Goal: Task Accomplishment & Management: Use online tool/utility

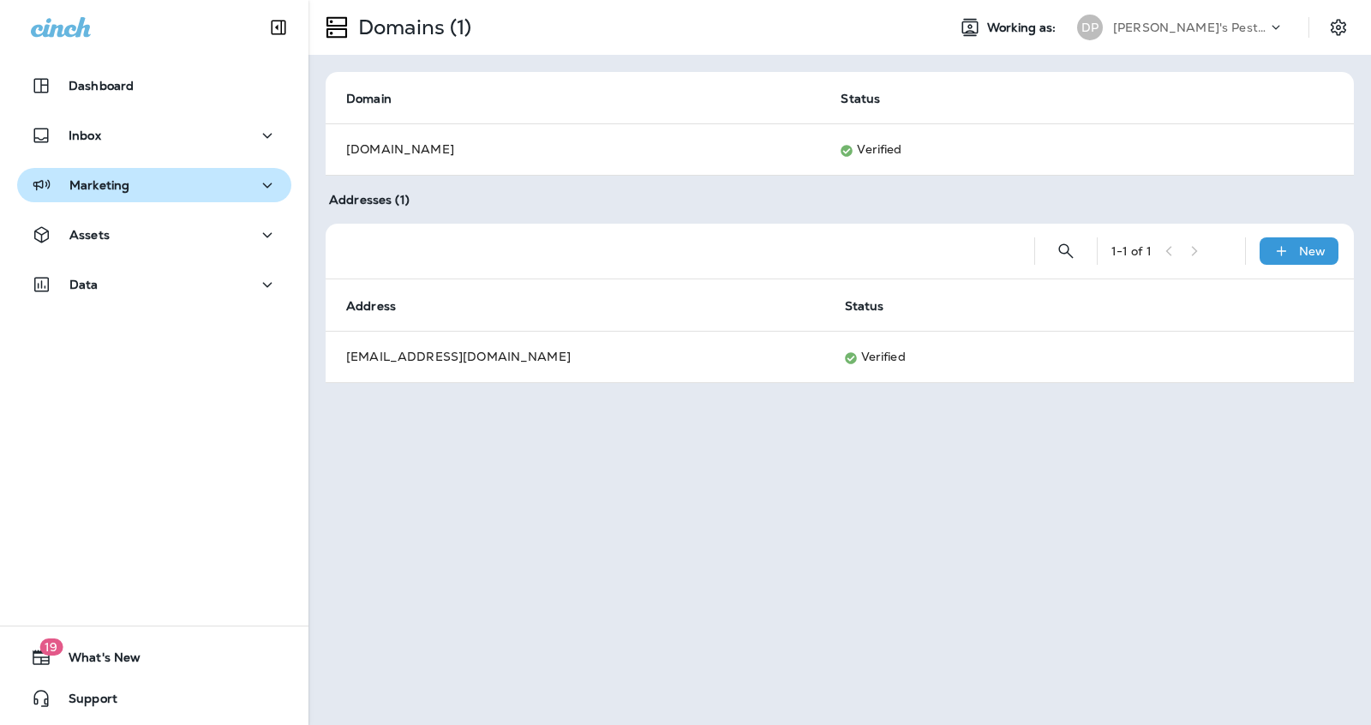
click at [134, 192] on div "Marketing" at bounding box center [154, 185] width 247 height 21
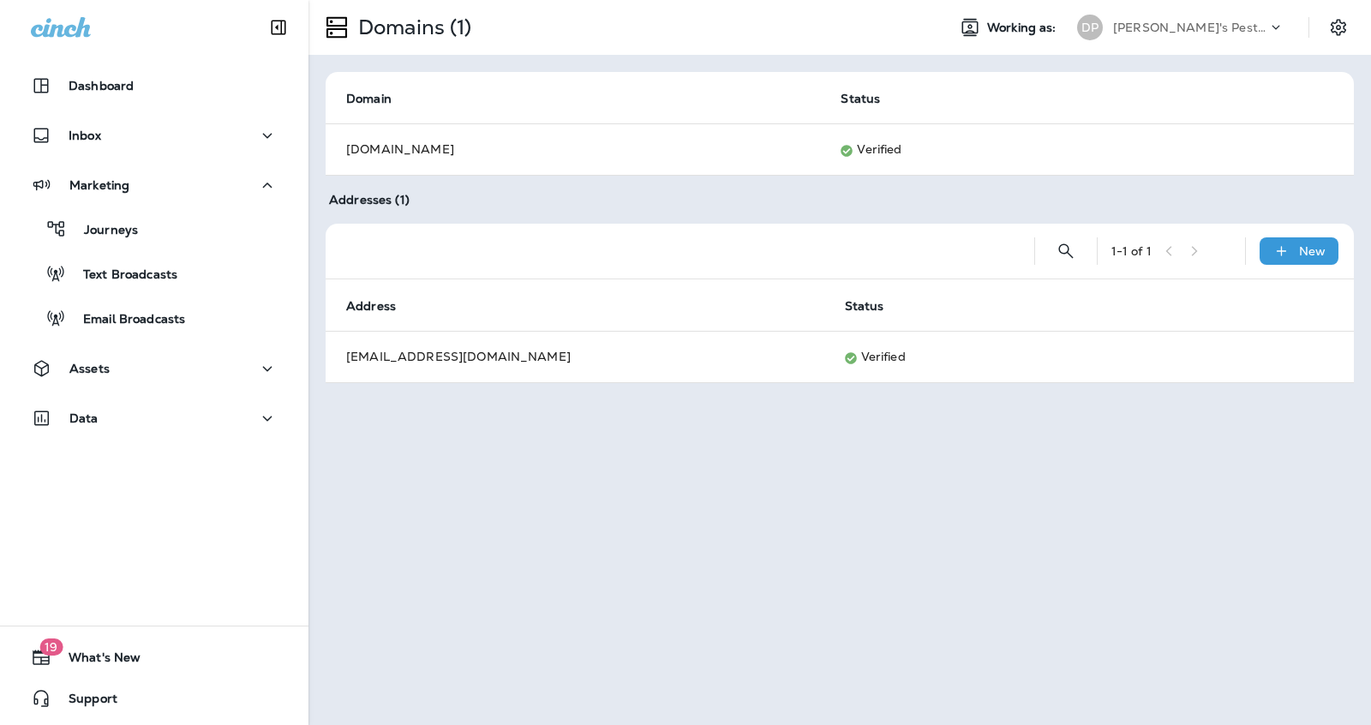
click at [127, 248] on div "Journeys Text Broadcasts Email Broadcasts" at bounding box center [154, 269] width 274 height 134
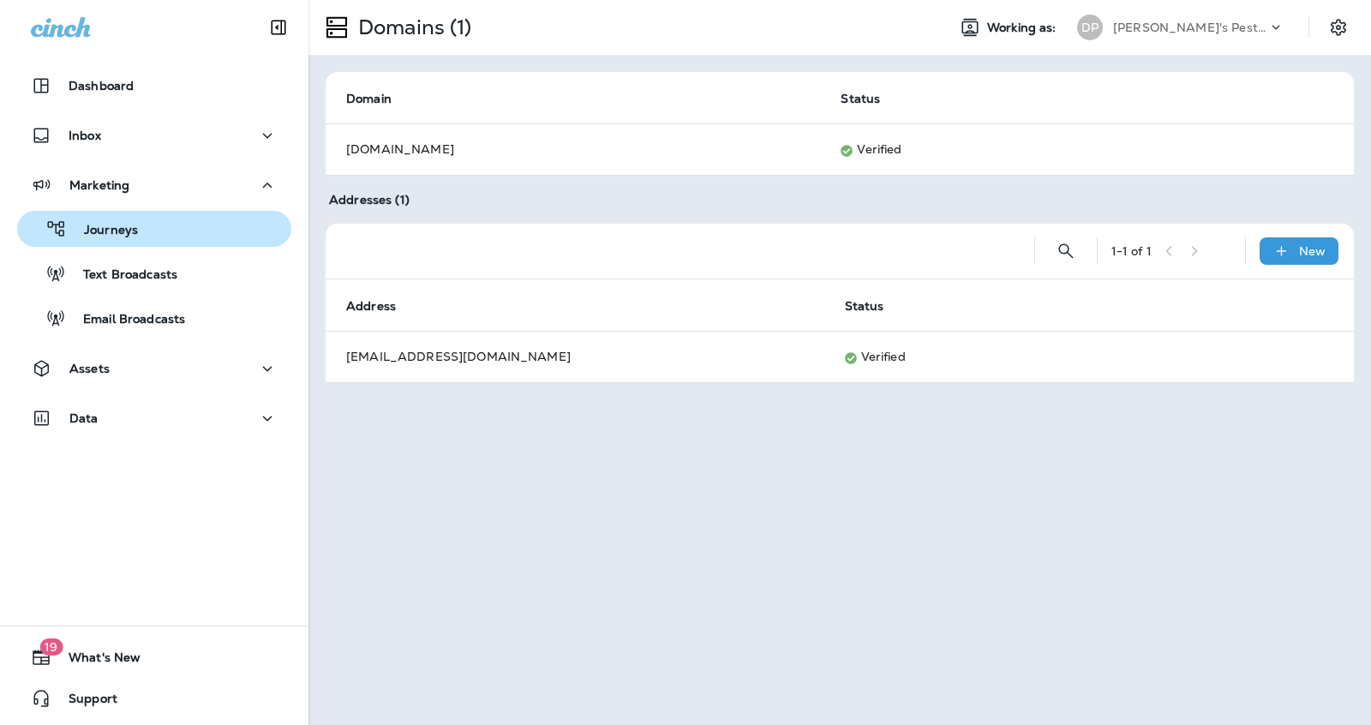
click at [134, 237] on p "Journeys" at bounding box center [102, 231] width 71 height 16
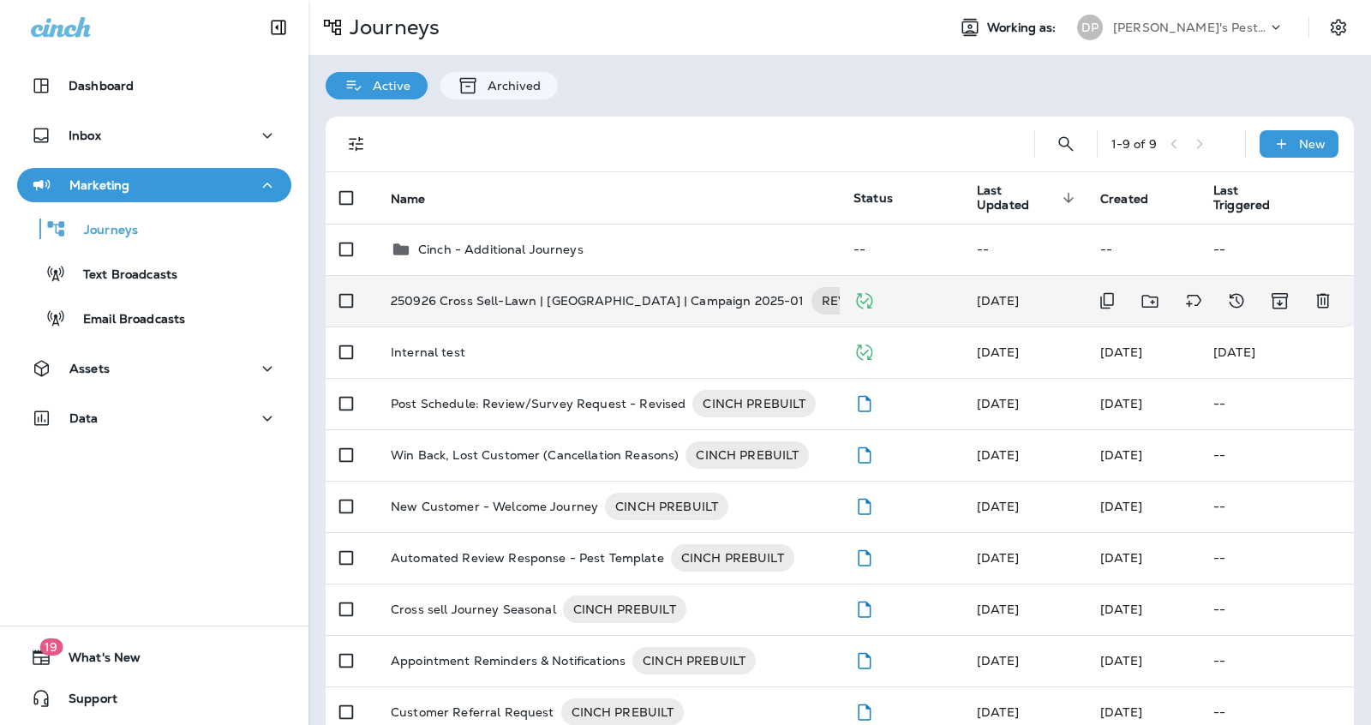
click at [433, 304] on p "250926 Cross Sell-Lawn | [GEOGRAPHIC_DATA] | Campaign 2025-01" at bounding box center [598, 300] width 414 height 27
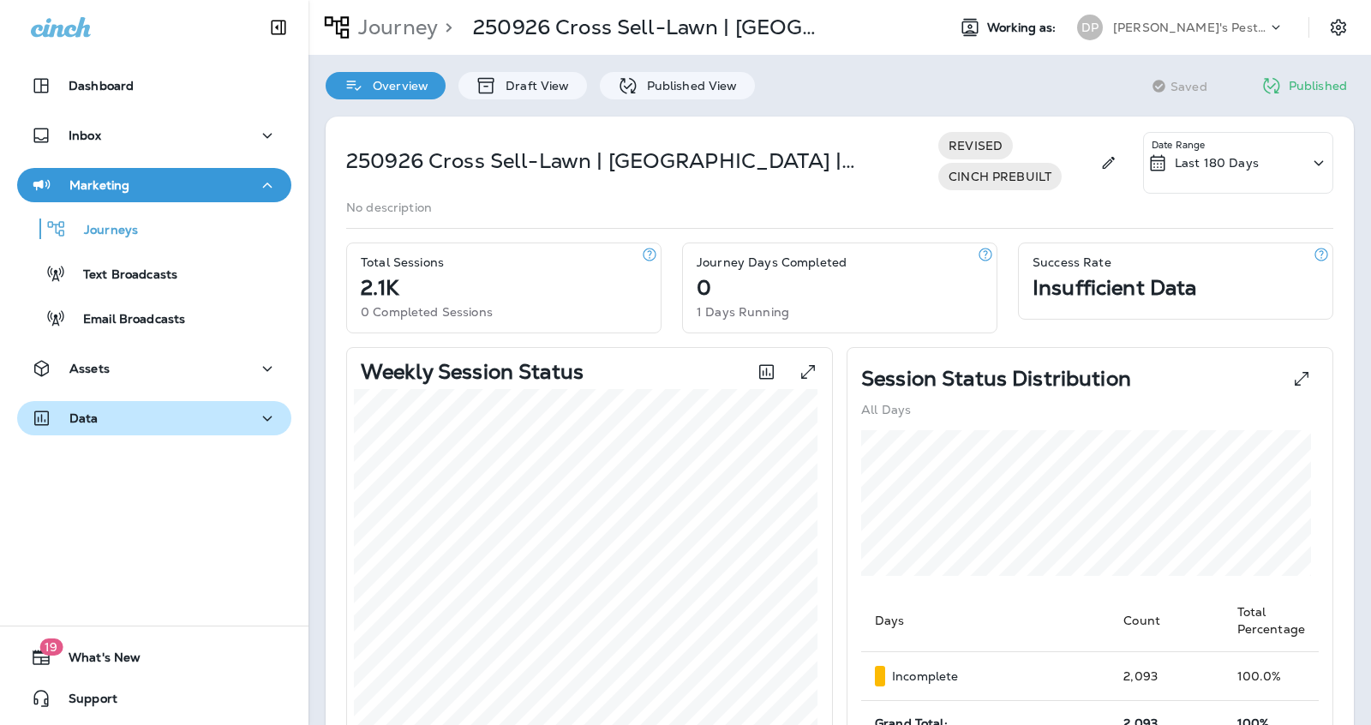
click at [235, 411] on div "Data" at bounding box center [154, 418] width 247 height 21
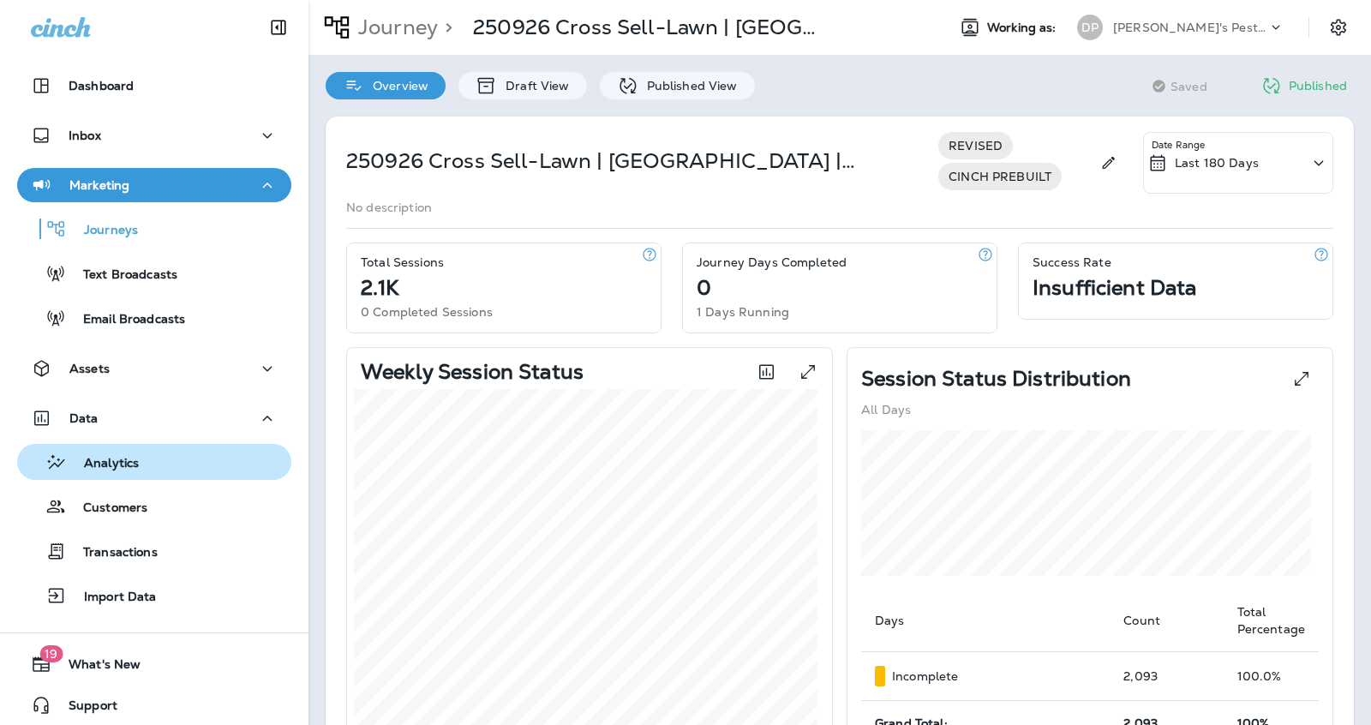
click at [198, 464] on div "Analytics" at bounding box center [154, 462] width 261 height 26
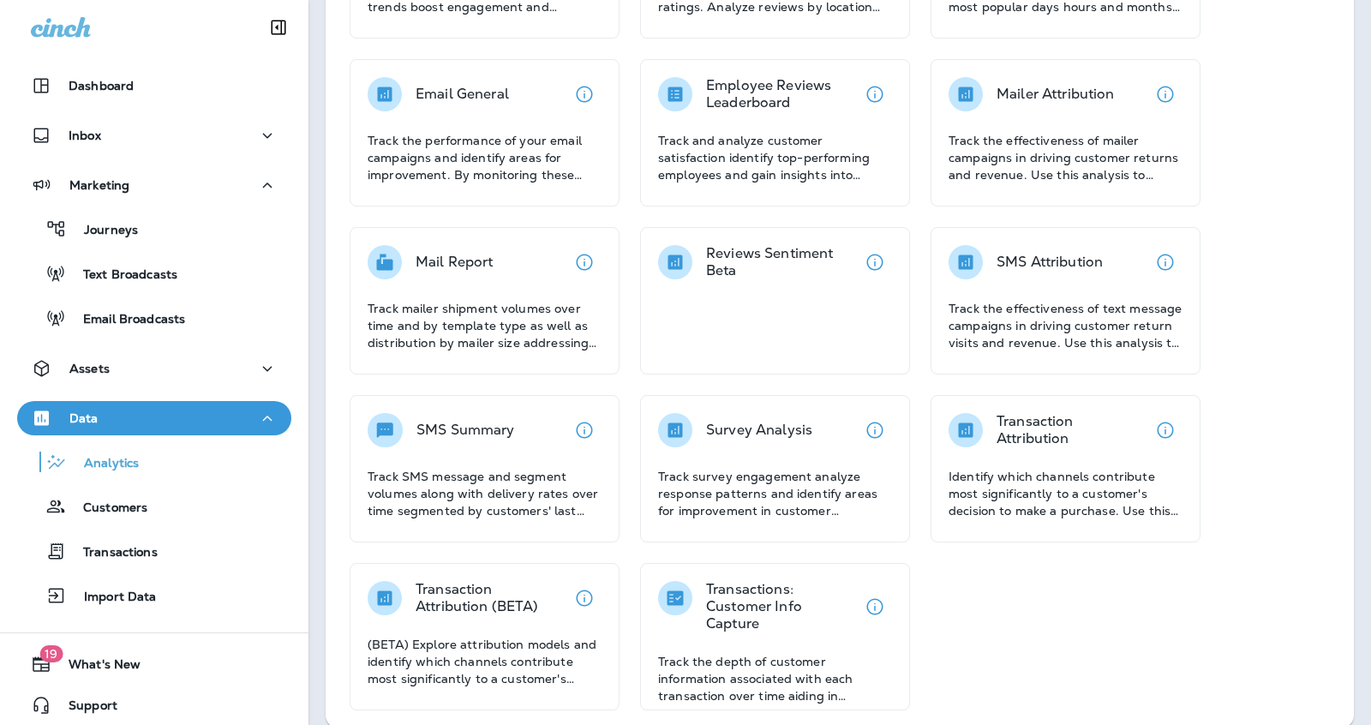
scroll to position [262, 0]
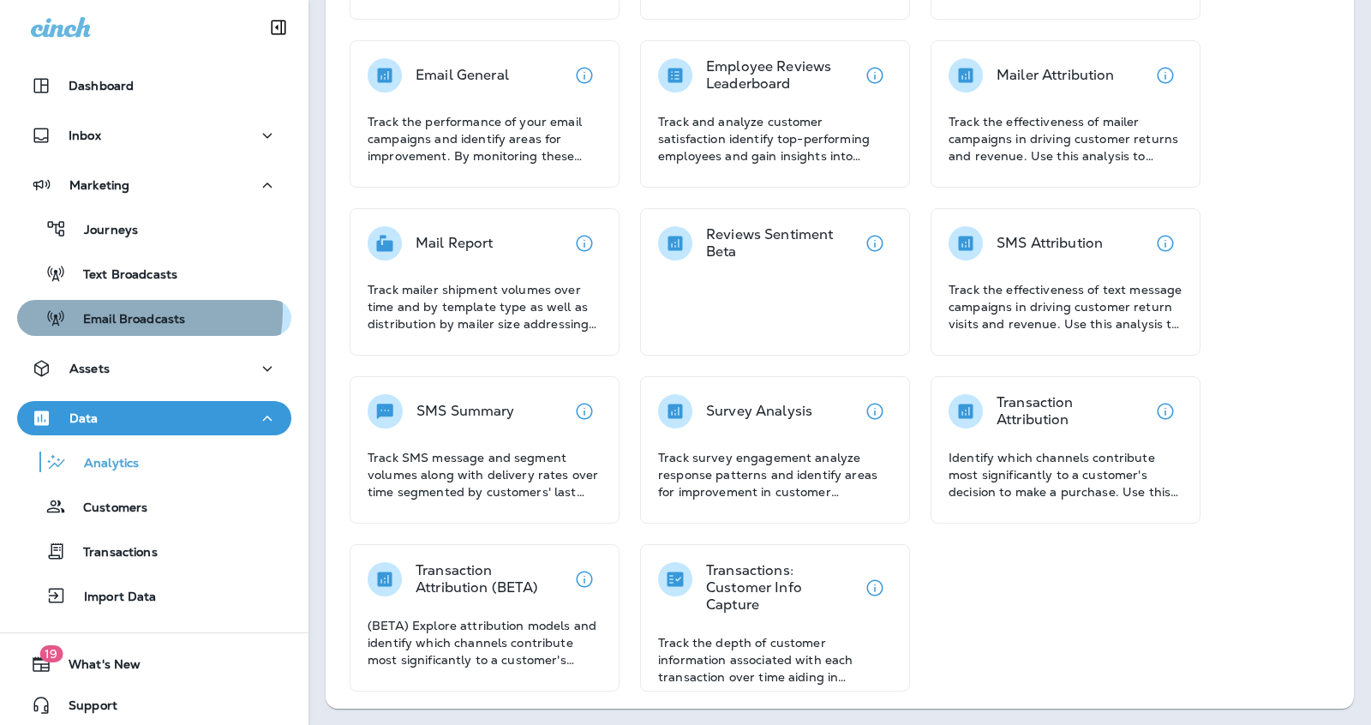
click at [119, 312] on p "Email Broadcasts" at bounding box center [125, 320] width 119 height 16
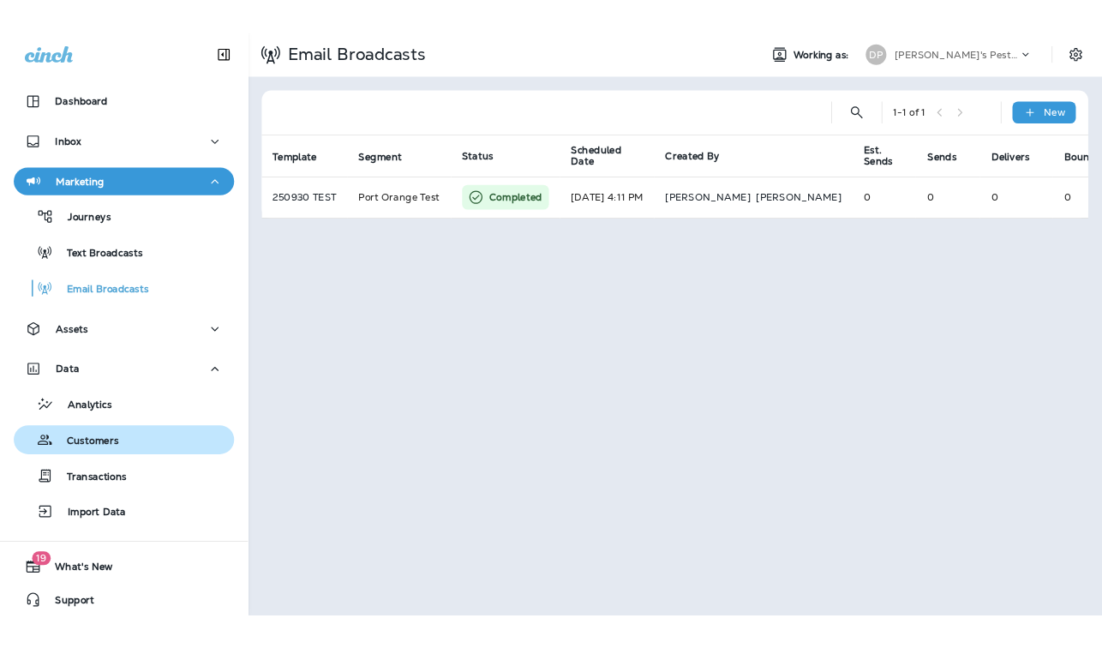
scroll to position [6, 0]
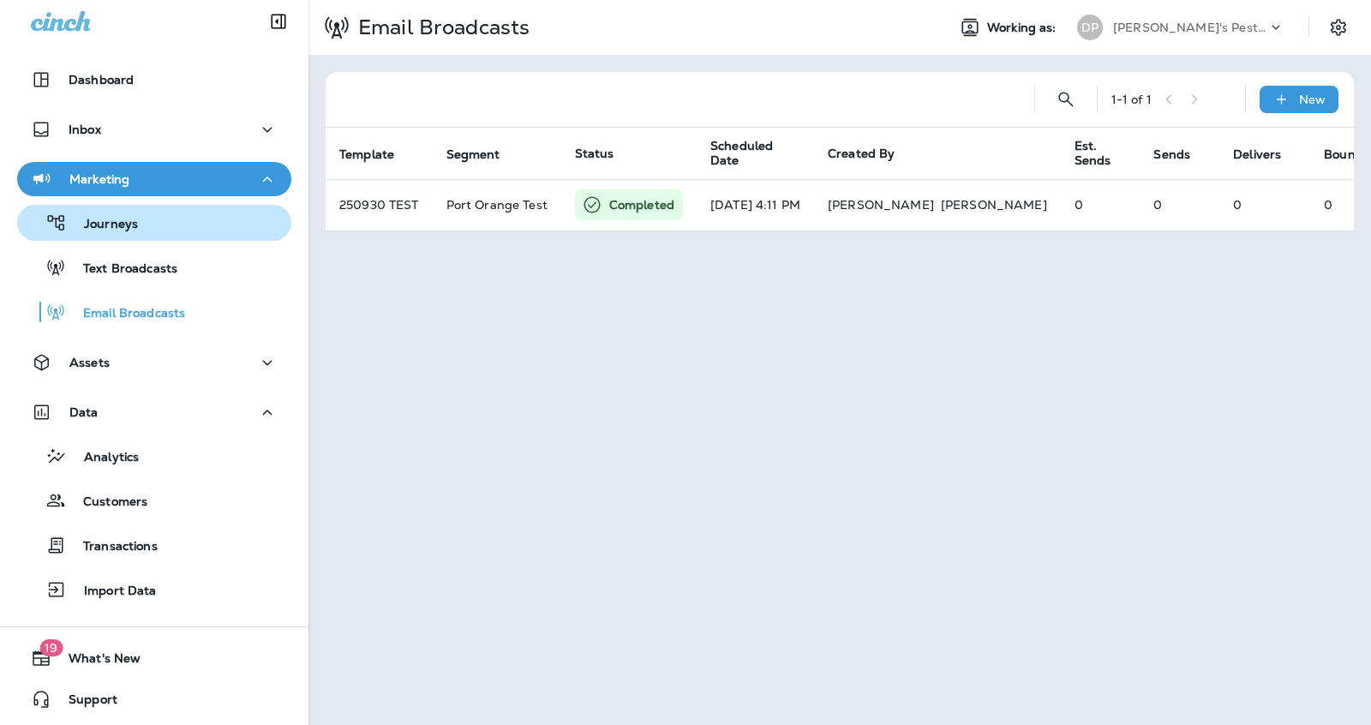
click at [117, 231] on p "Journeys" at bounding box center [102, 225] width 71 height 16
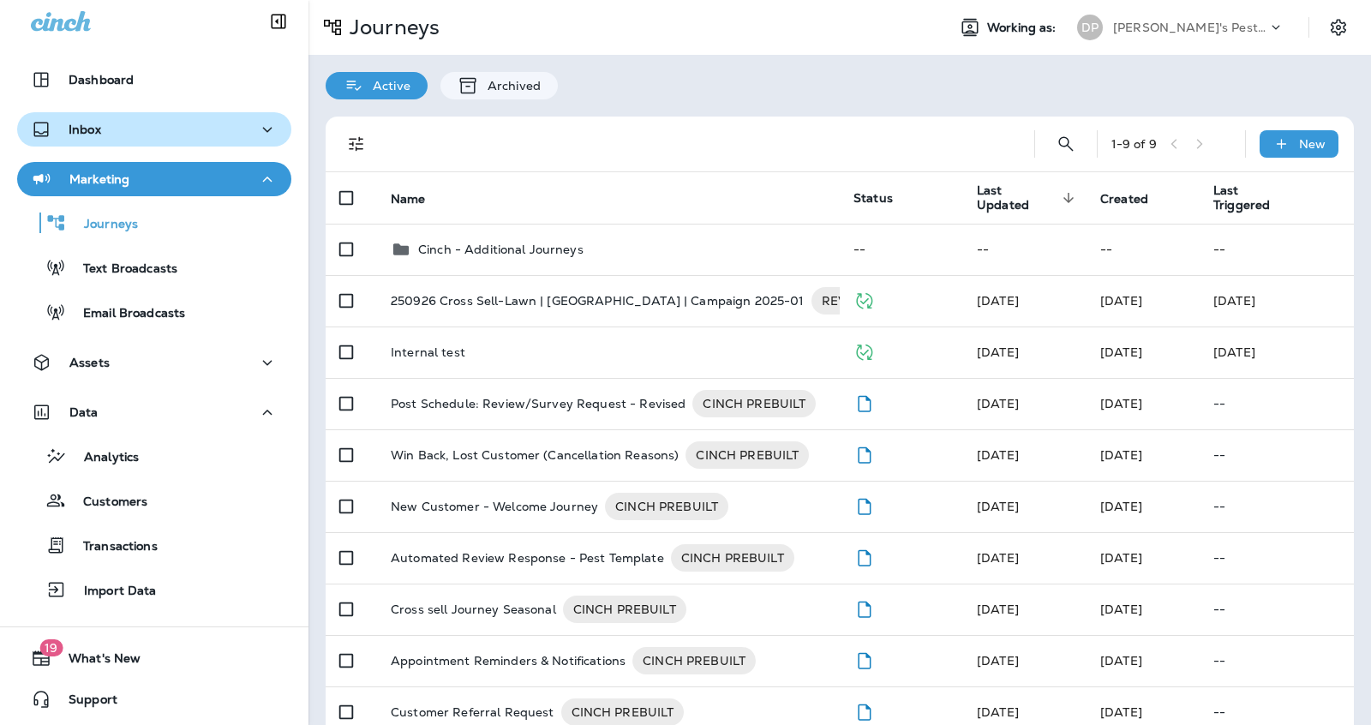
click at [195, 115] on button "Inbox" at bounding box center [154, 129] width 274 height 34
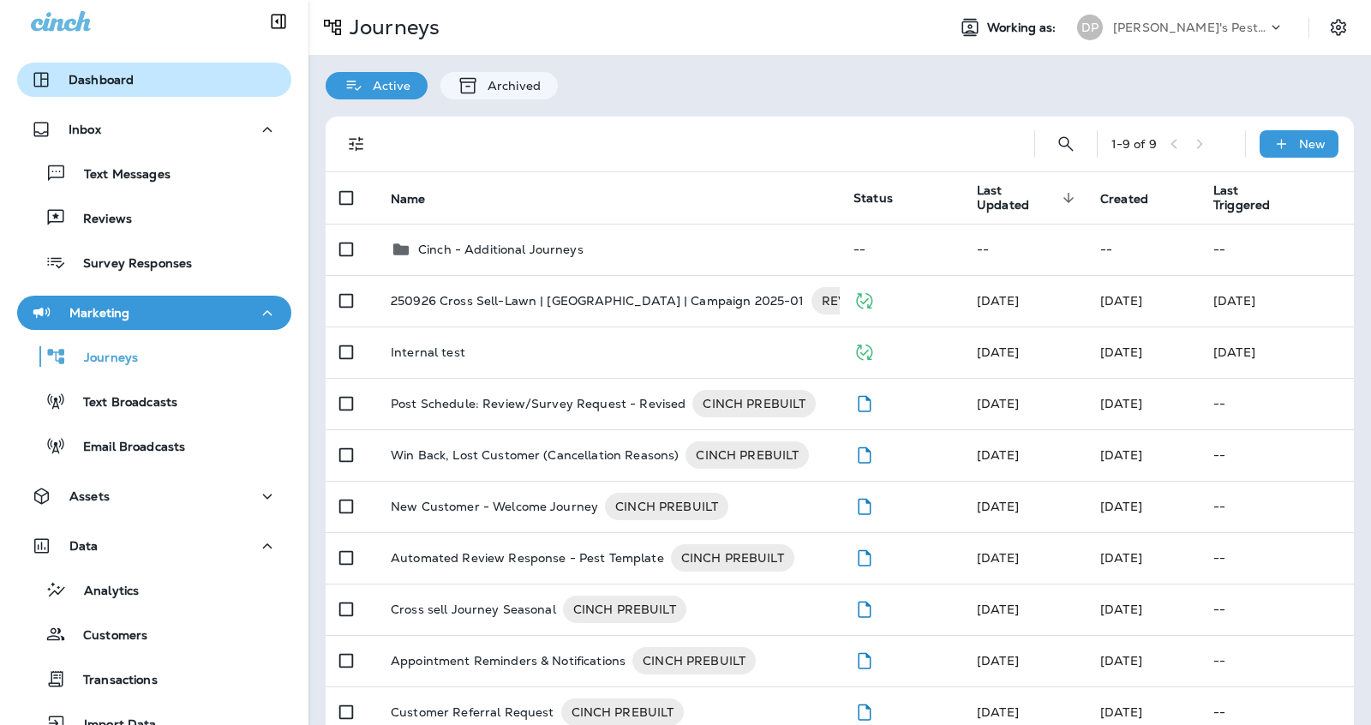
click at [204, 77] on div "Dashboard" at bounding box center [154, 79] width 247 height 21
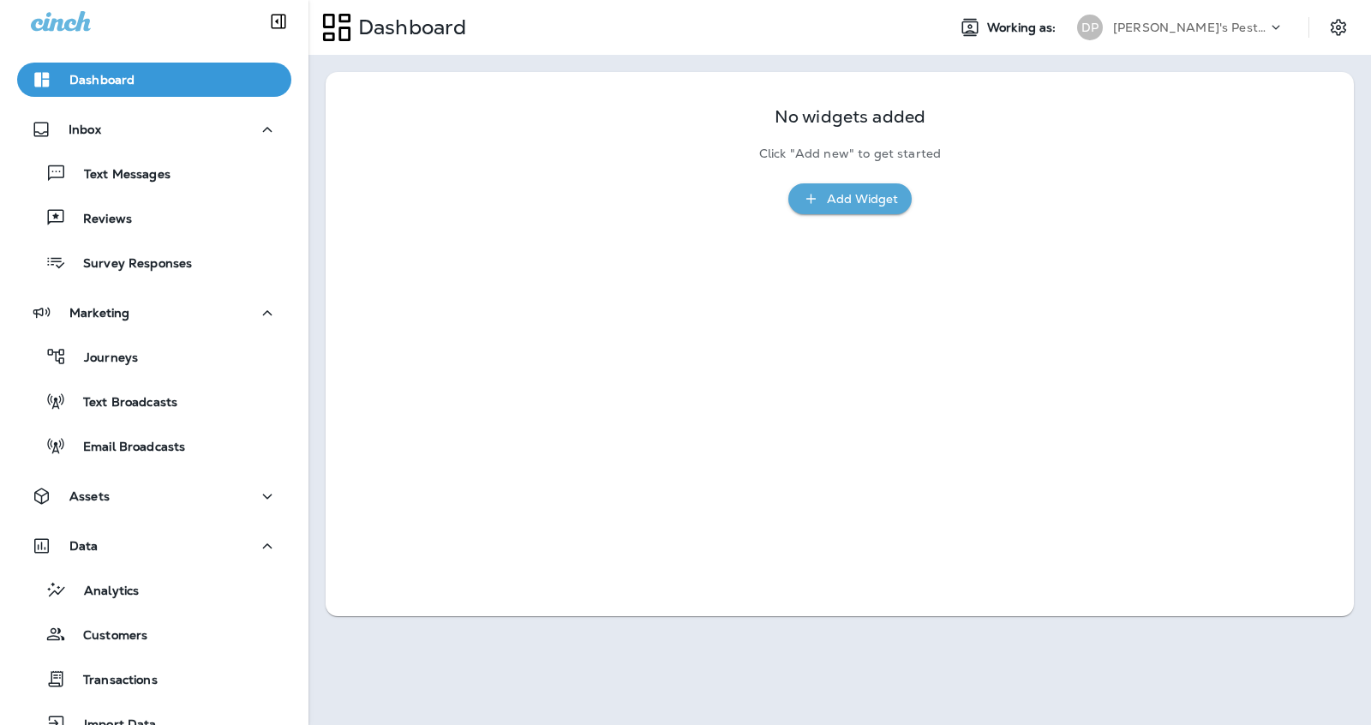
click at [860, 205] on div "Add Widget" at bounding box center [862, 199] width 71 height 21
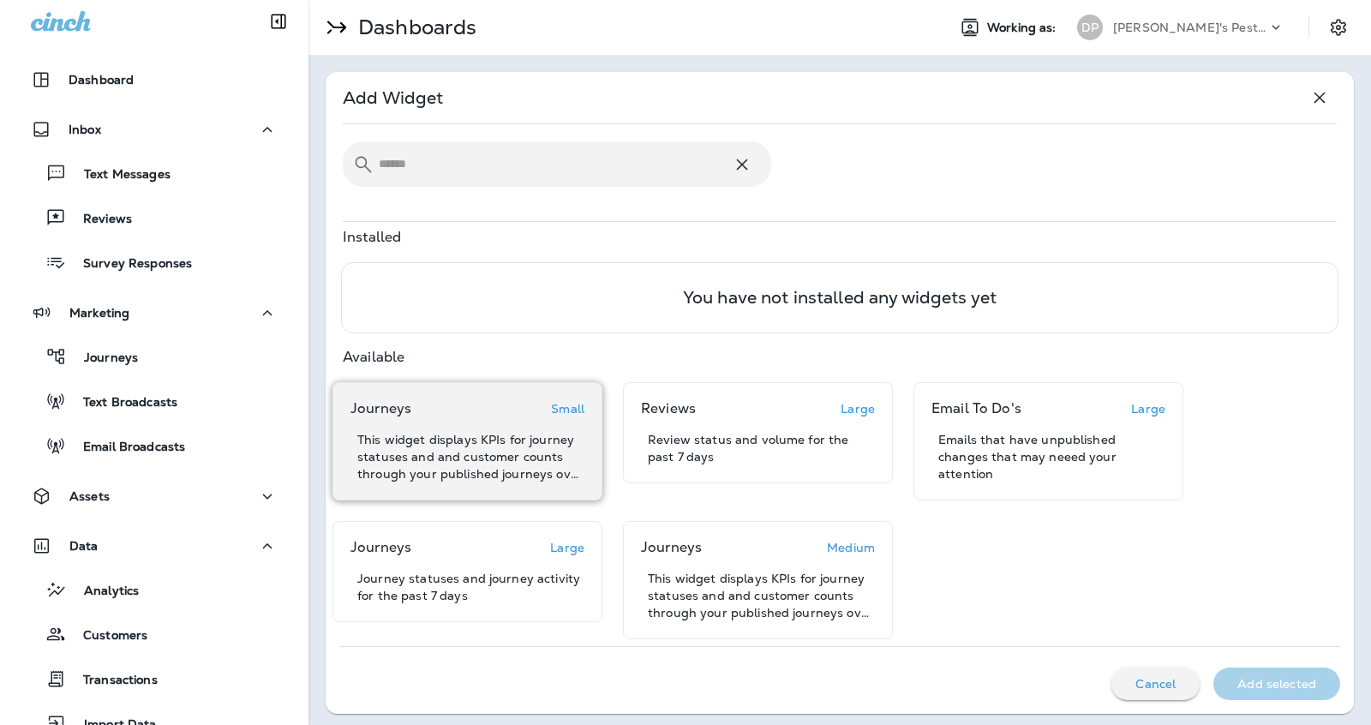
click at [573, 411] on p "Small" at bounding box center [567, 409] width 33 height 14
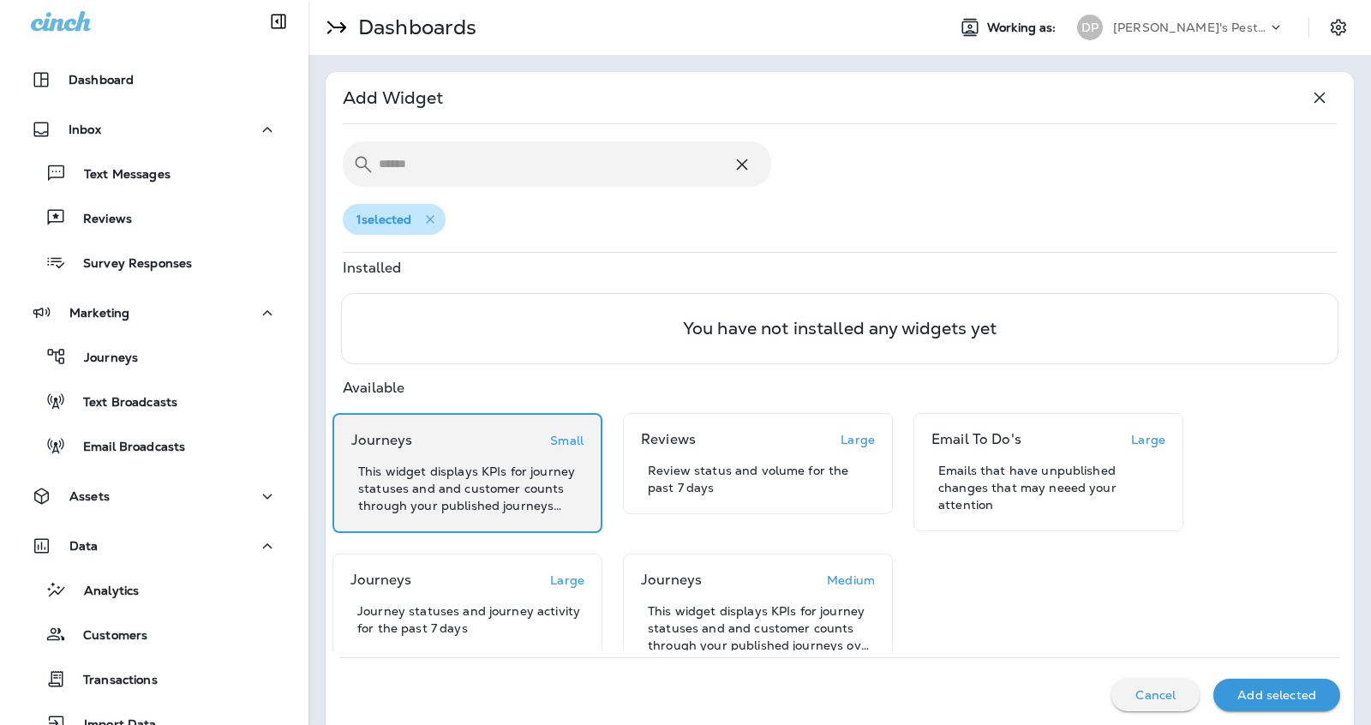
click at [1268, 704] on div "Add selected" at bounding box center [1276, 695] width 99 height 22
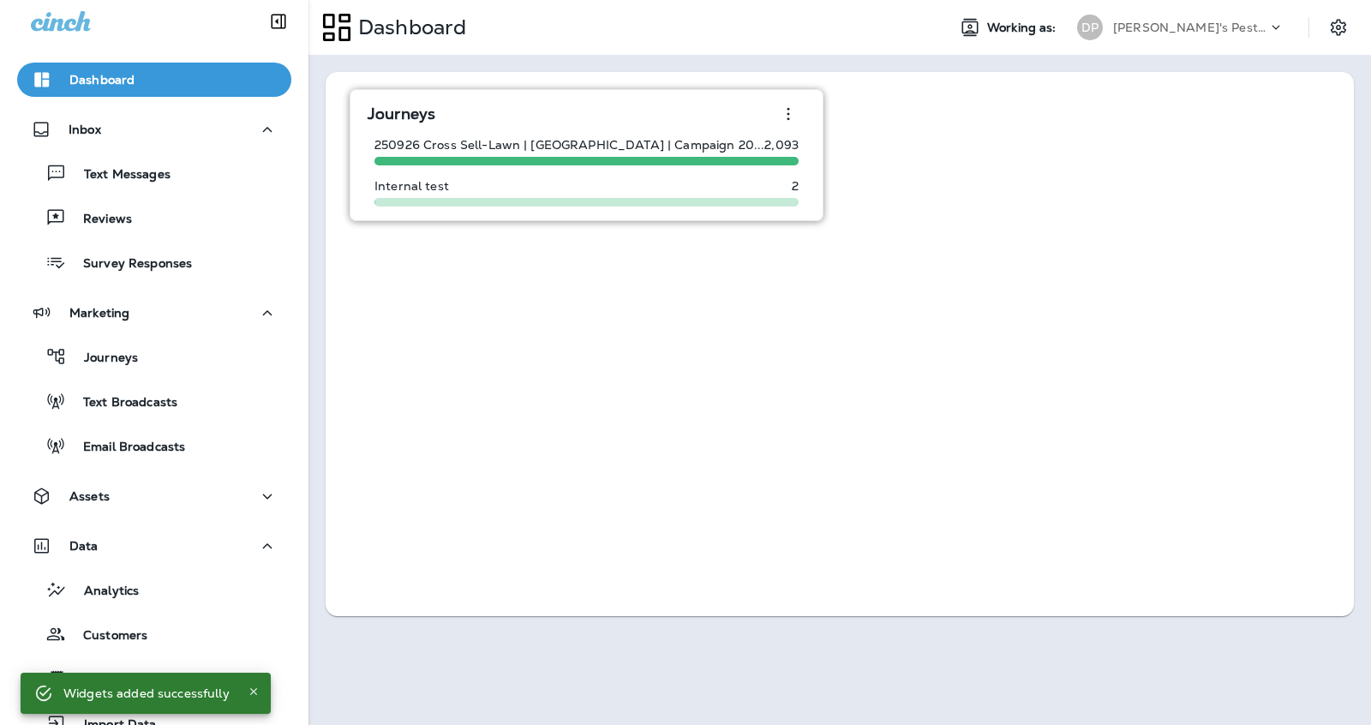
click at [455, 128] on div "Journeys" at bounding box center [587, 114] width 438 height 34
click at [465, 126] on div "Journeys" at bounding box center [587, 114] width 438 height 34
click at [778, 108] on icon "button" at bounding box center [788, 114] width 21 height 21
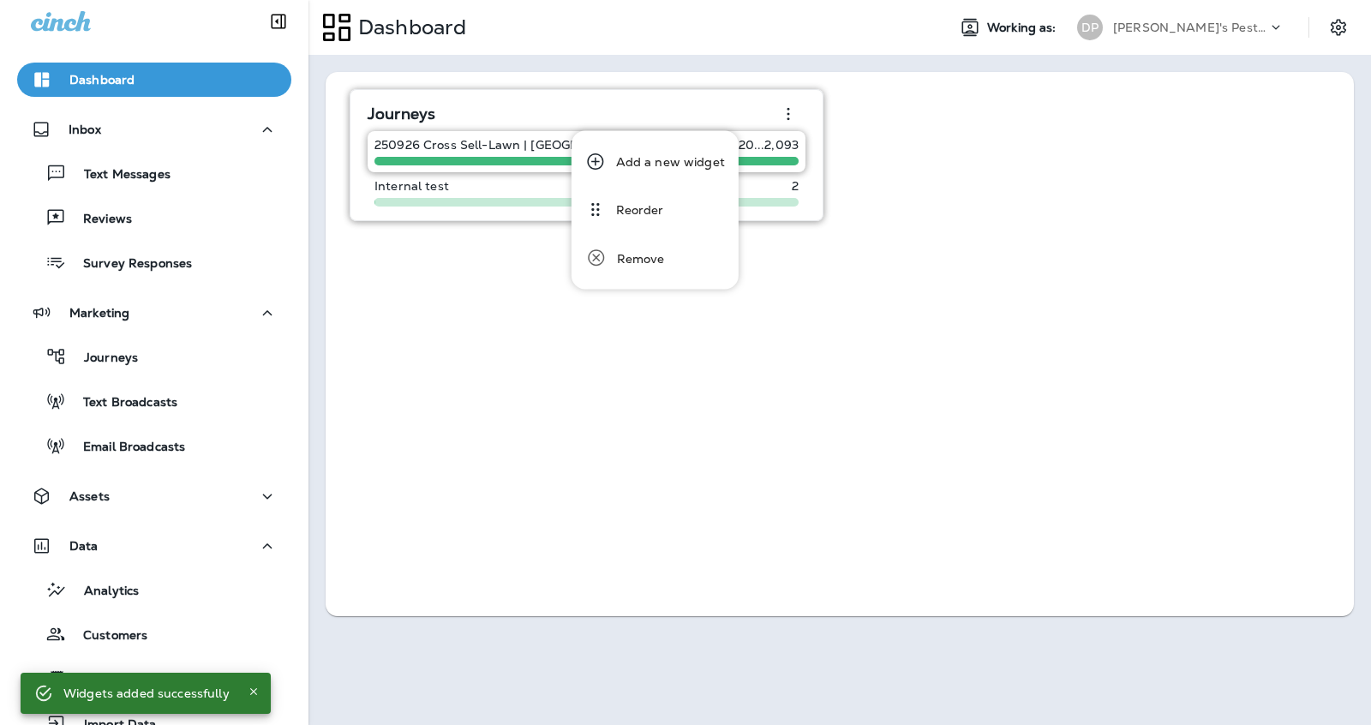
click at [479, 159] on span at bounding box center [587, 161] width 424 height 9
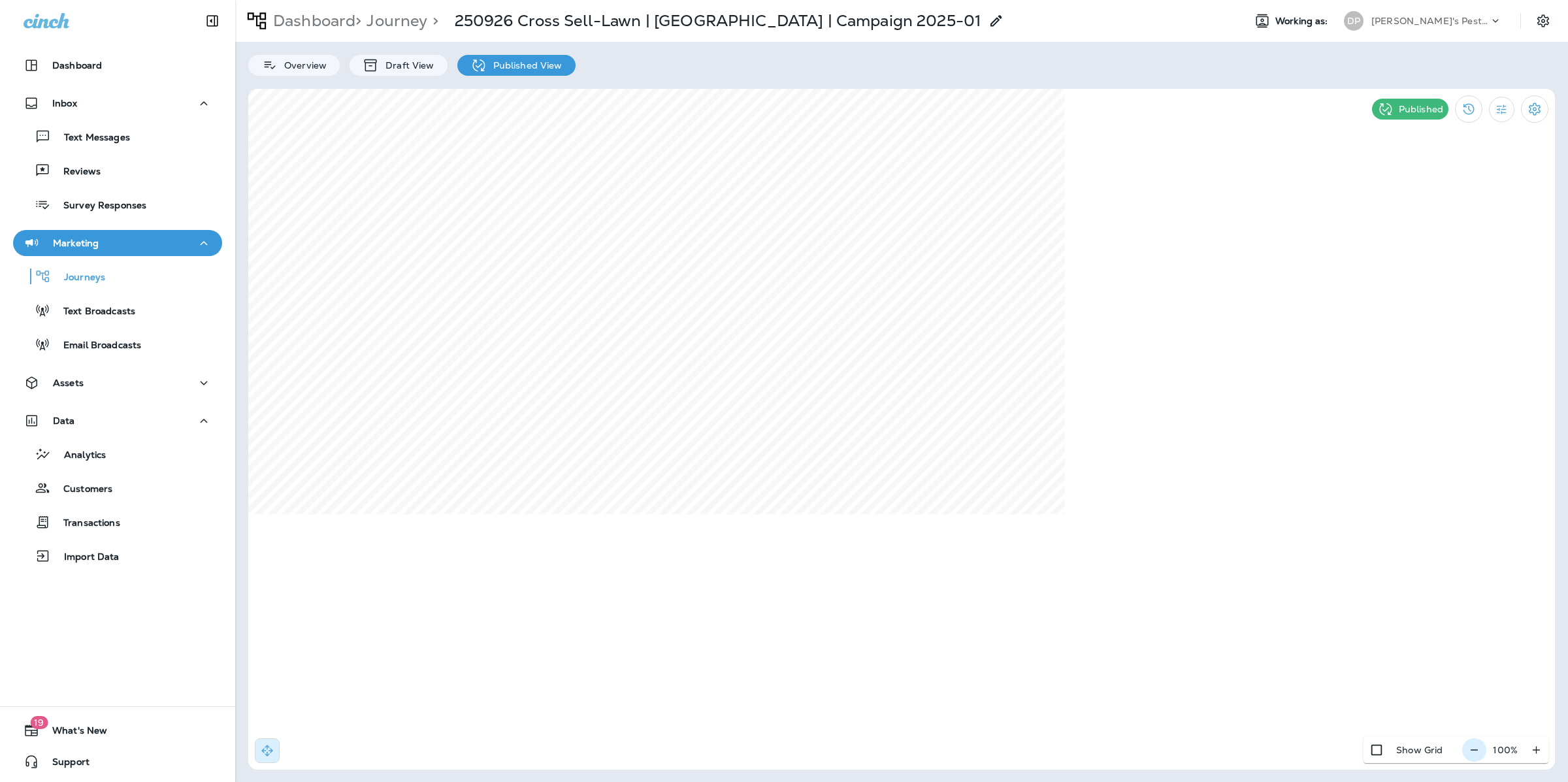
click at [1044, 552] on icon "button" at bounding box center [1474, 749] width 14 height 13
click at [1044, 552] on button "button" at bounding box center [1480, 749] width 24 height 24
select select "*"
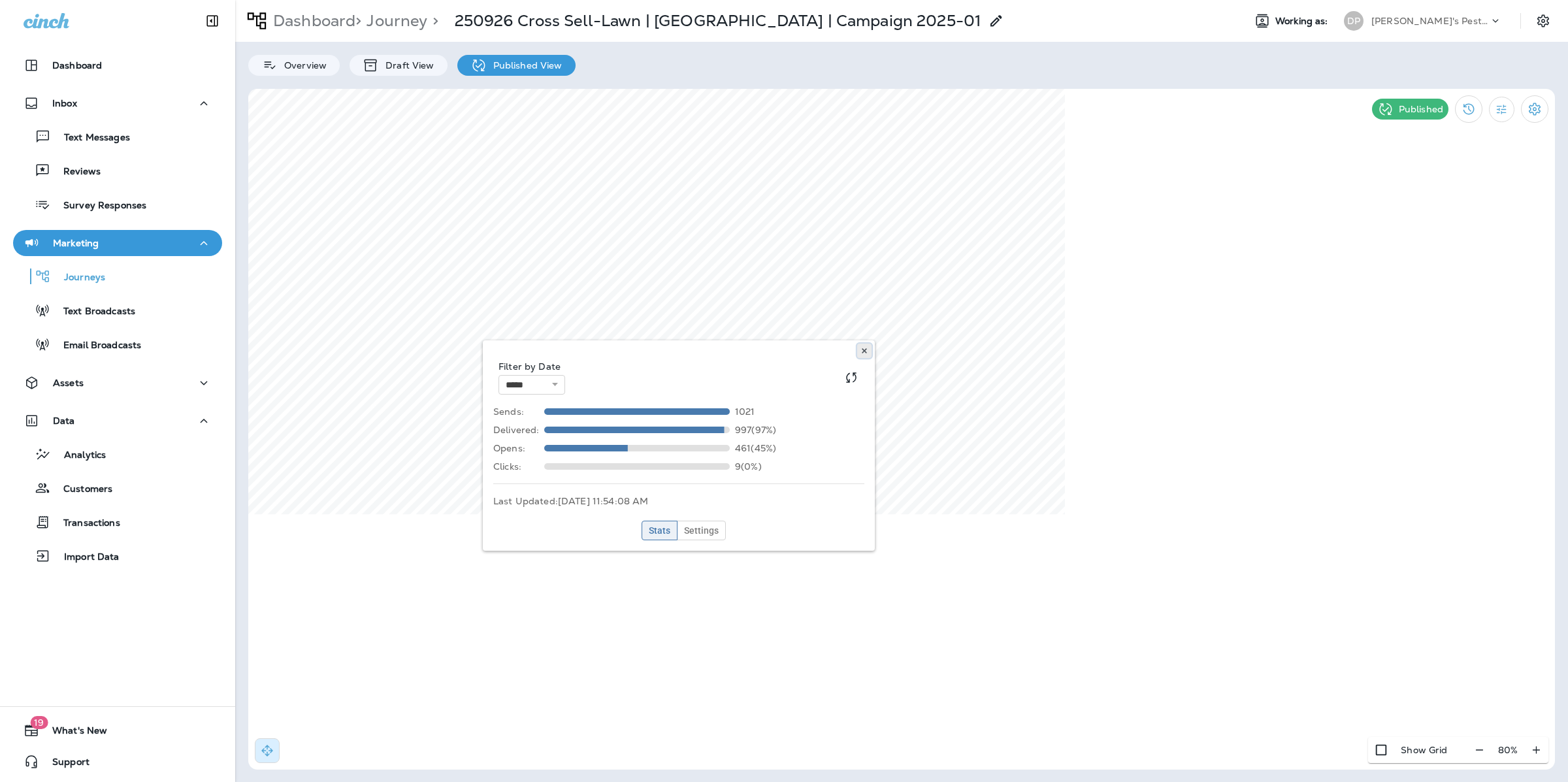
click at [869, 351] on button at bounding box center [864, 351] width 14 height 14
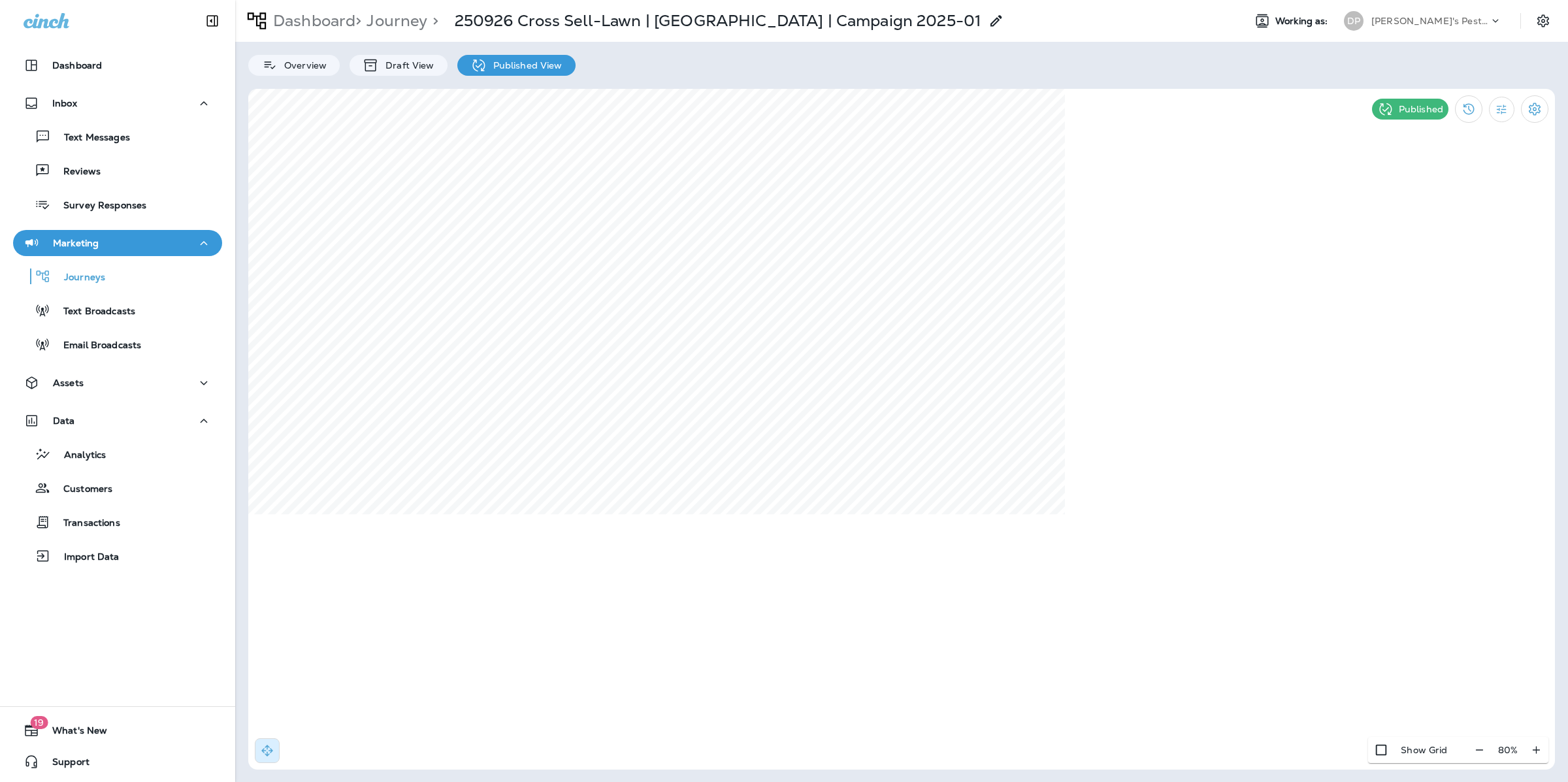
select select "*"
